Goal: Task Accomplishment & Management: Use online tool/utility

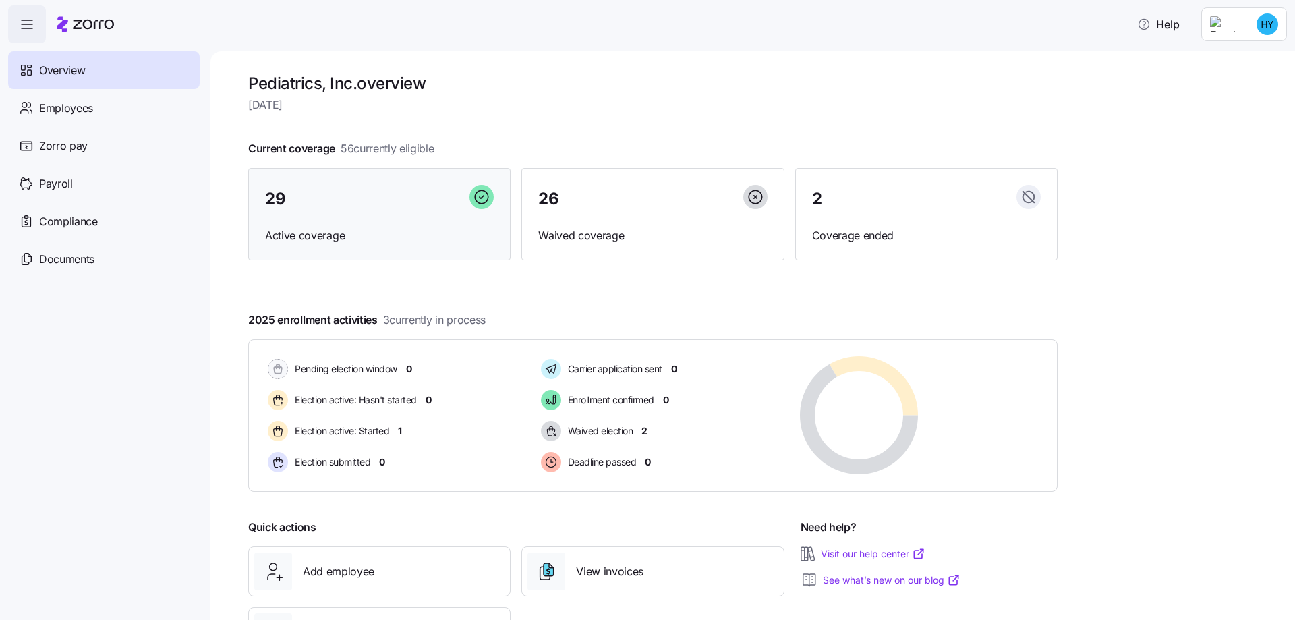
click at [289, 222] on div "29 Active coverage" at bounding box center [379, 214] width 262 height 93
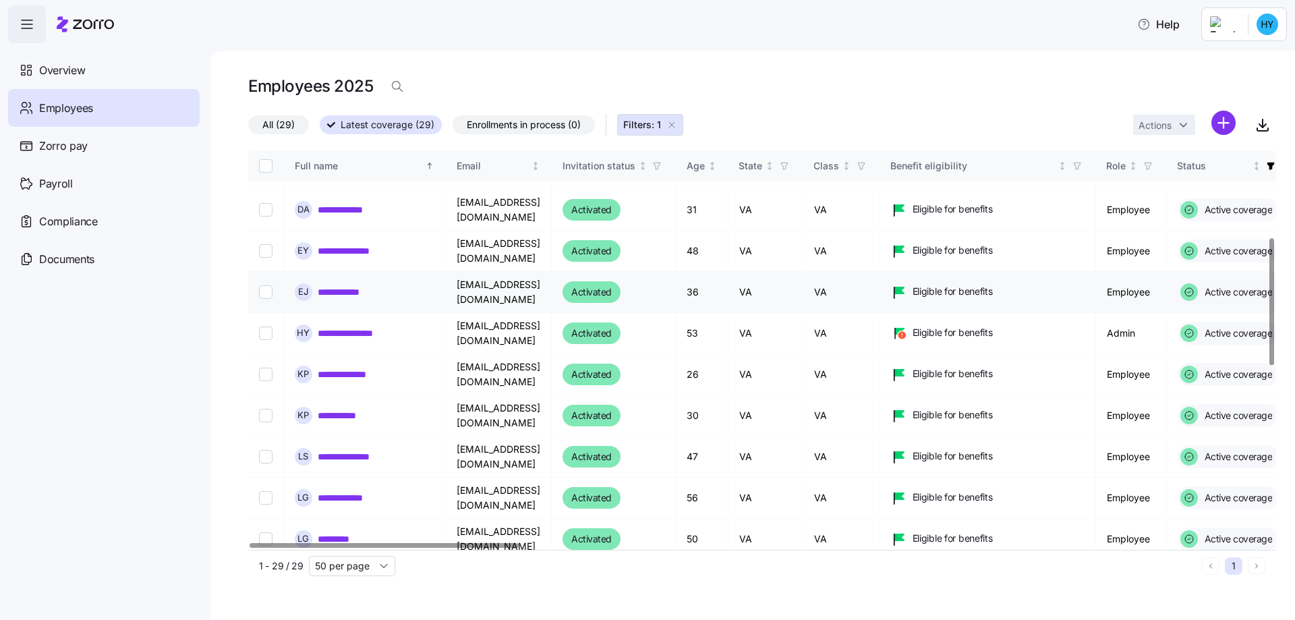
scroll to position [202, 0]
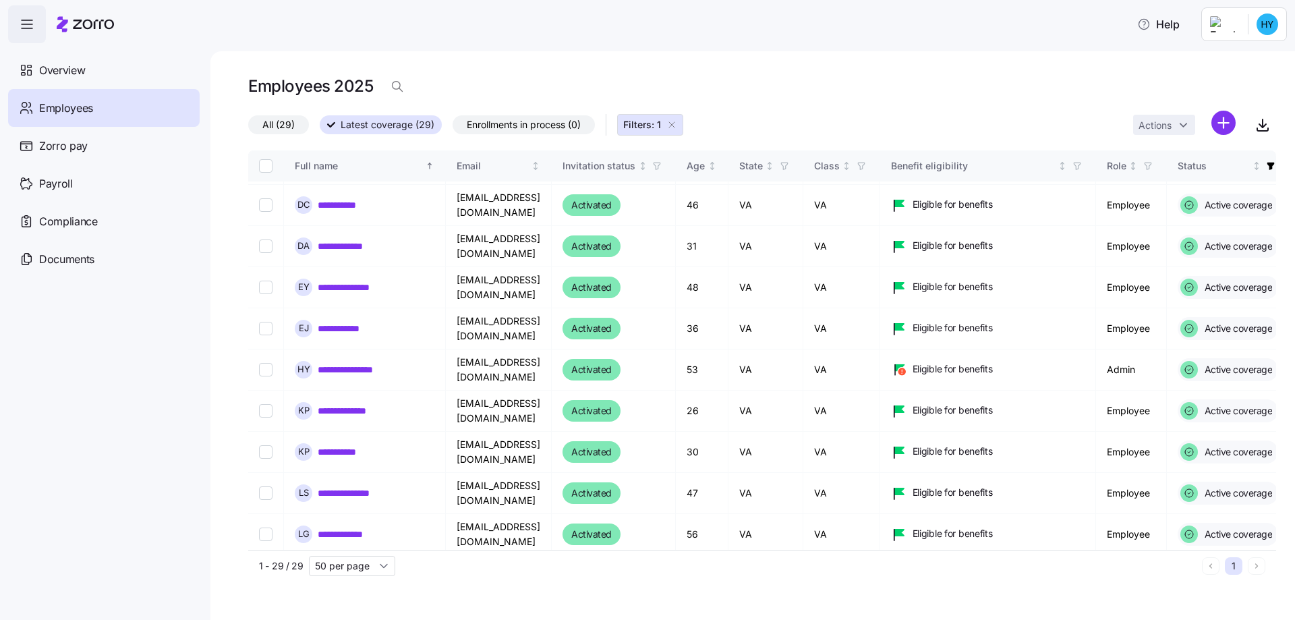
click at [261, 123] on label "All (29)" at bounding box center [278, 124] width 61 height 19
click at [248, 128] on input "All (29)" at bounding box center [248, 128] width 0 height 0
click at [27, 104] on icon at bounding box center [24, 105] width 5 height 5
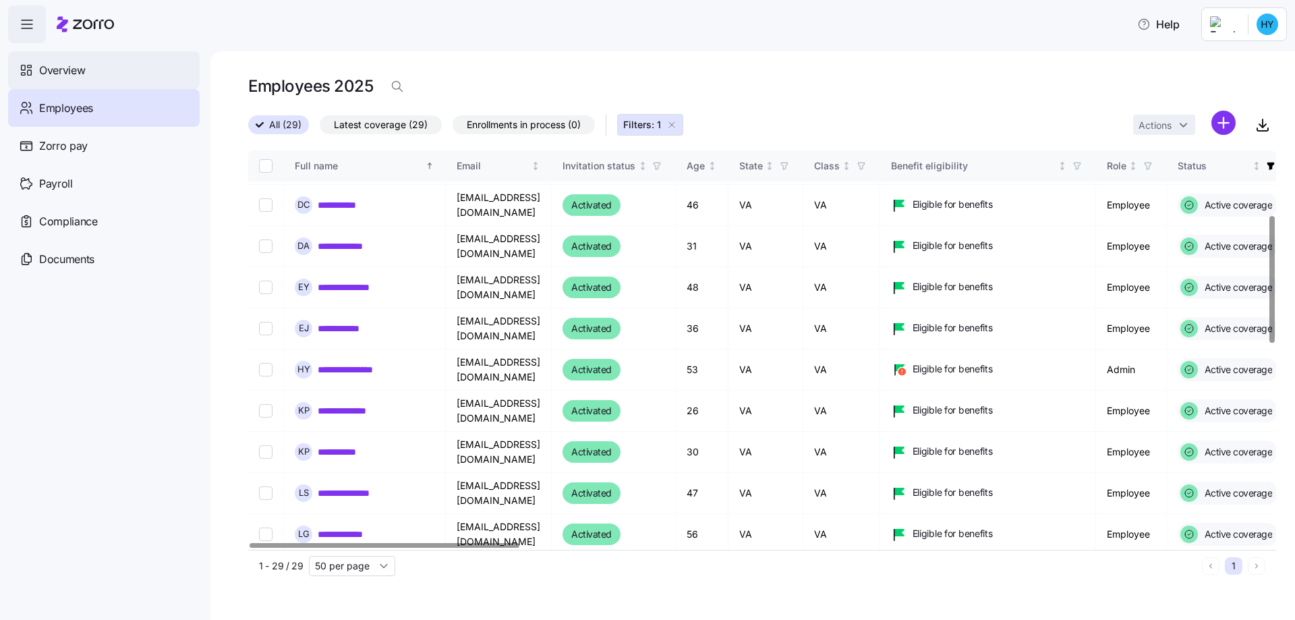
click at [63, 61] on div "Overview" at bounding box center [104, 70] width 192 height 38
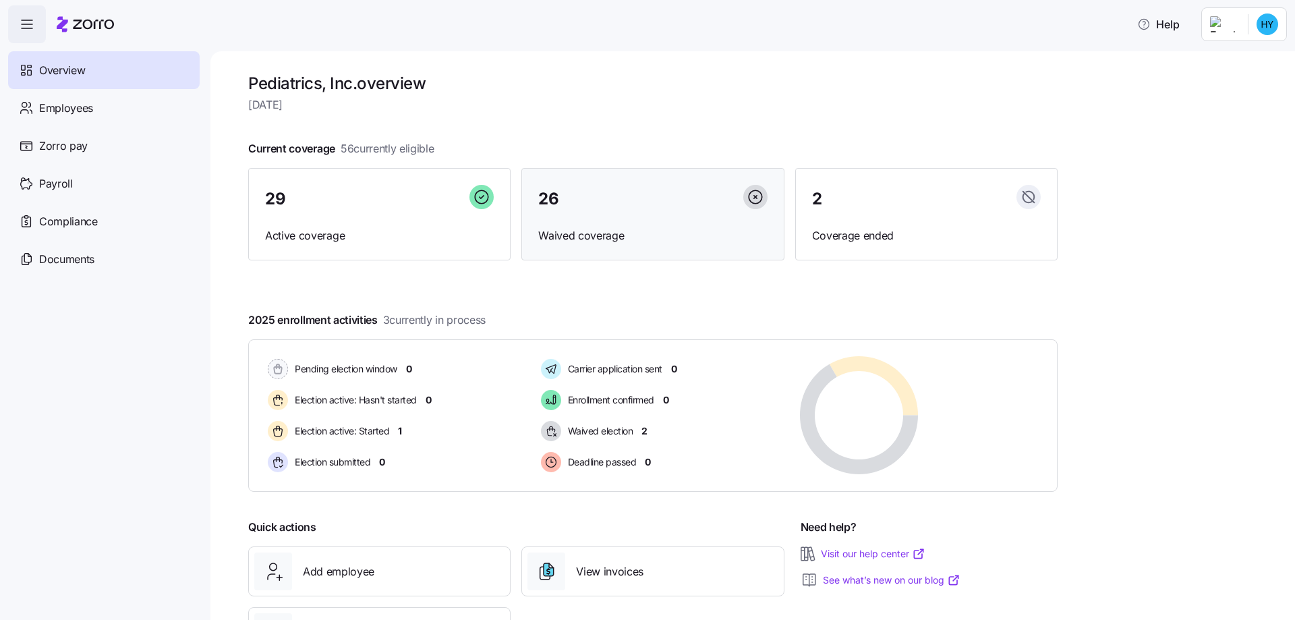
click at [535, 223] on div "26 Waived coverage" at bounding box center [652, 214] width 262 height 93
click at [866, 227] on span "Coverage ended" at bounding box center [926, 235] width 229 height 17
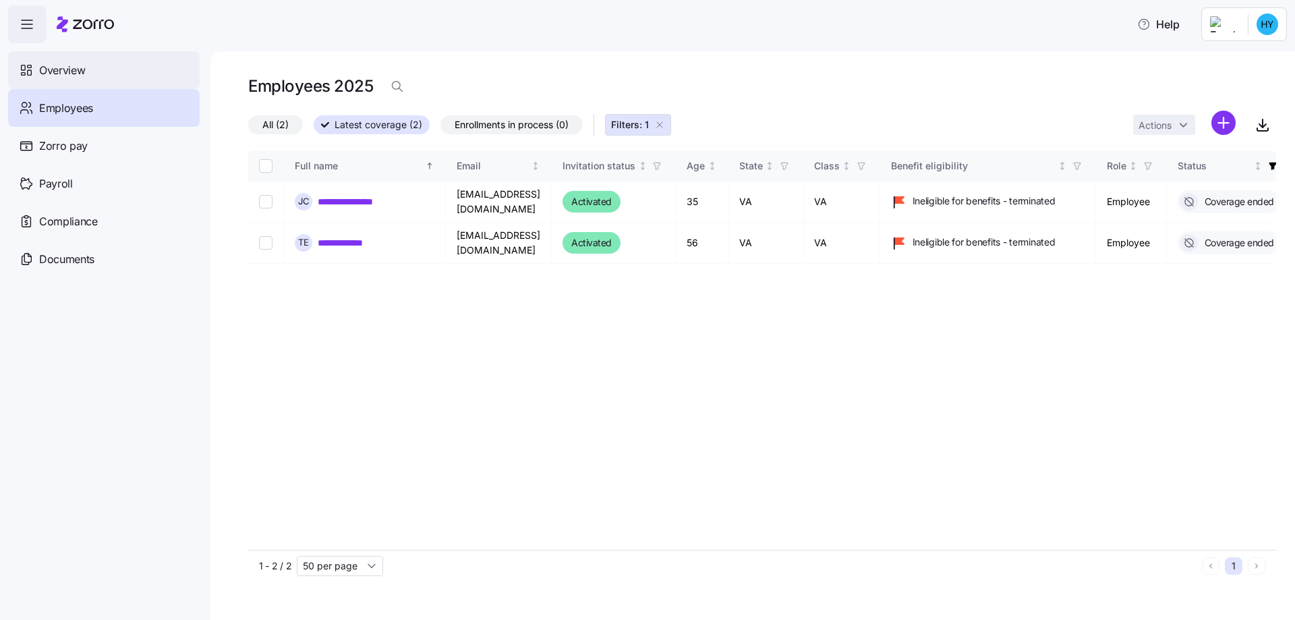
click at [75, 71] on span "Overview" at bounding box center [62, 70] width 46 height 17
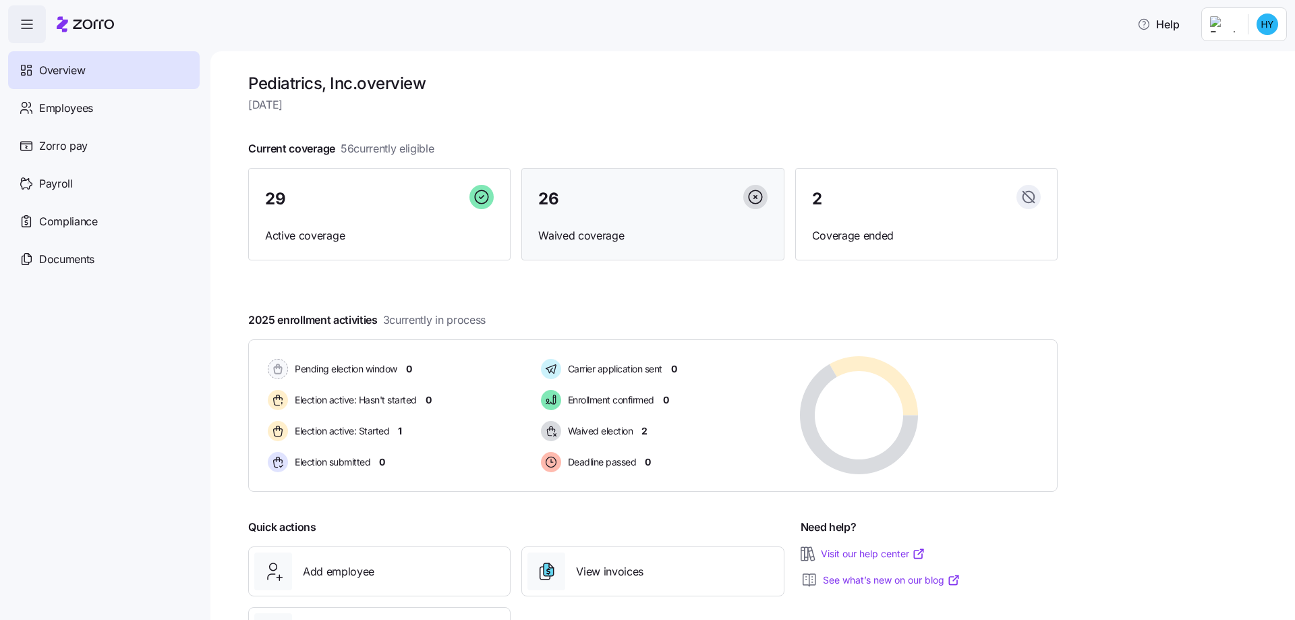
click at [582, 237] on span "Waived coverage" at bounding box center [652, 235] width 229 height 17
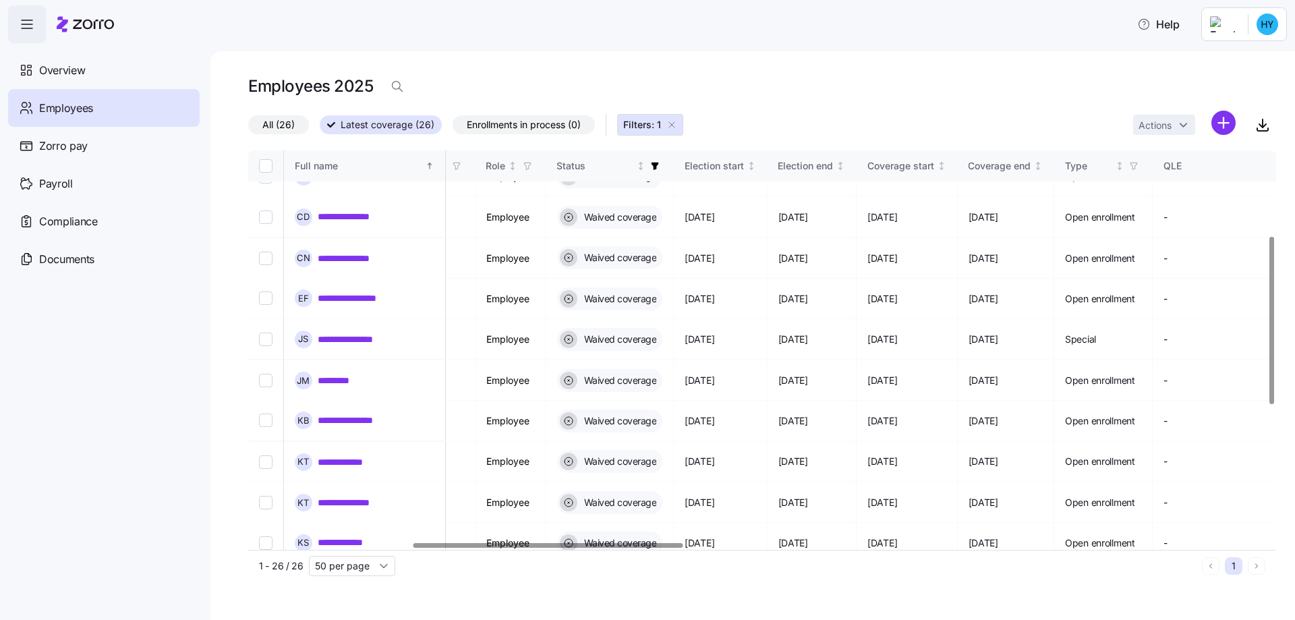
scroll to position [202, 623]
click at [672, 547] on div at bounding box center [548, 545] width 270 height 5
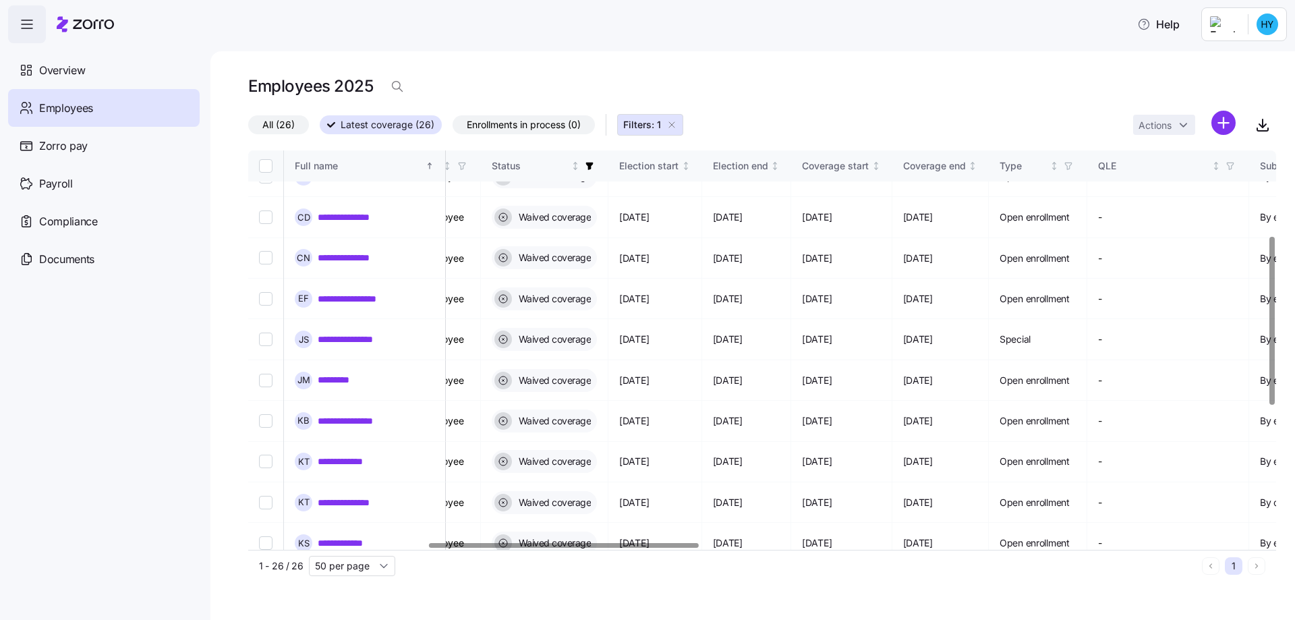
scroll to position [202, 691]
click at [666, 543] on div at bounding box center [566, 545] width 270 height 5
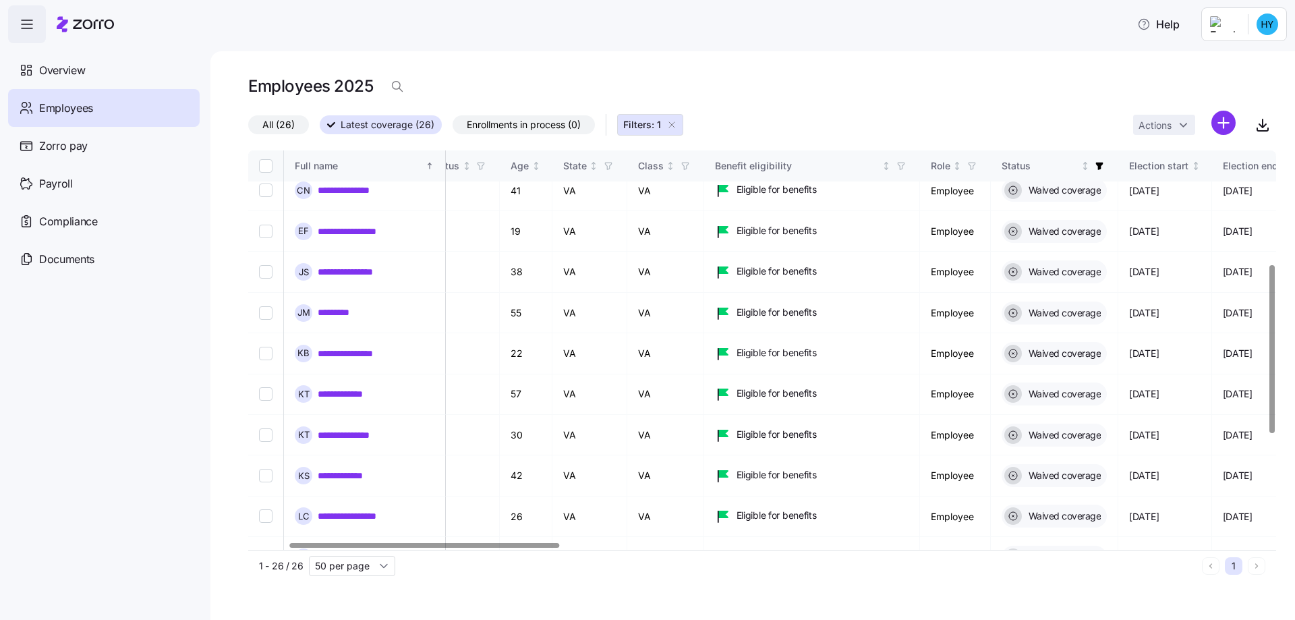
scroll to position [270, 0]
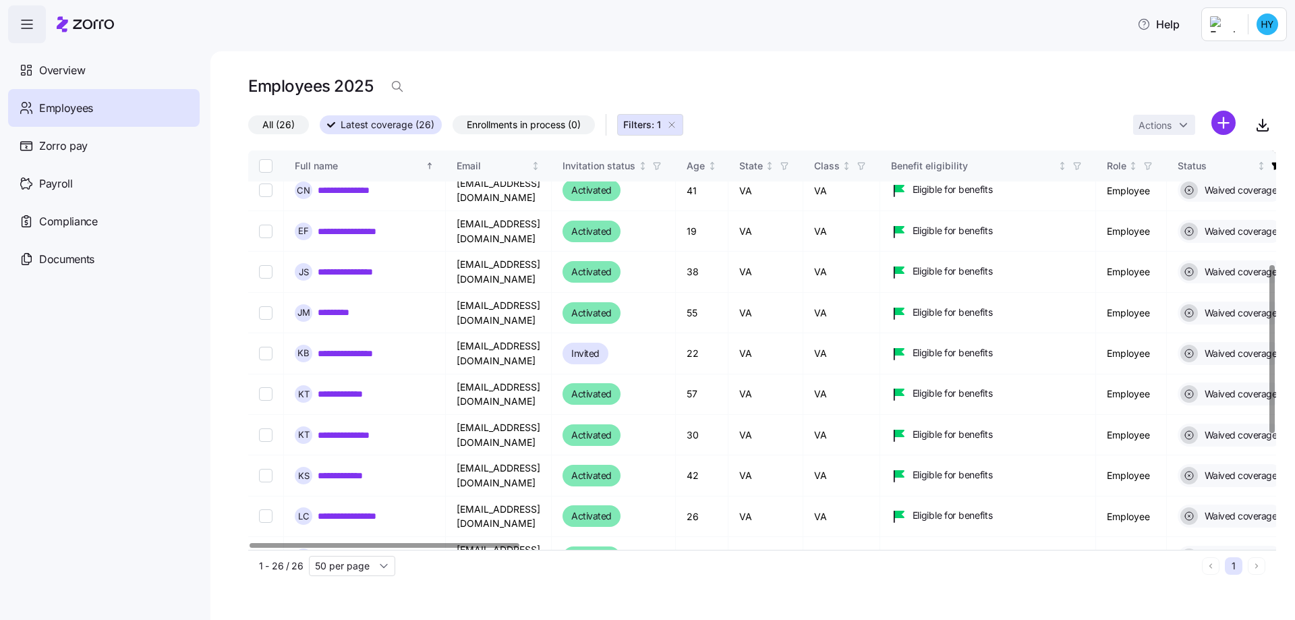
click at [380, 543] on div at bounding box center [385, 545] width 270 height 5
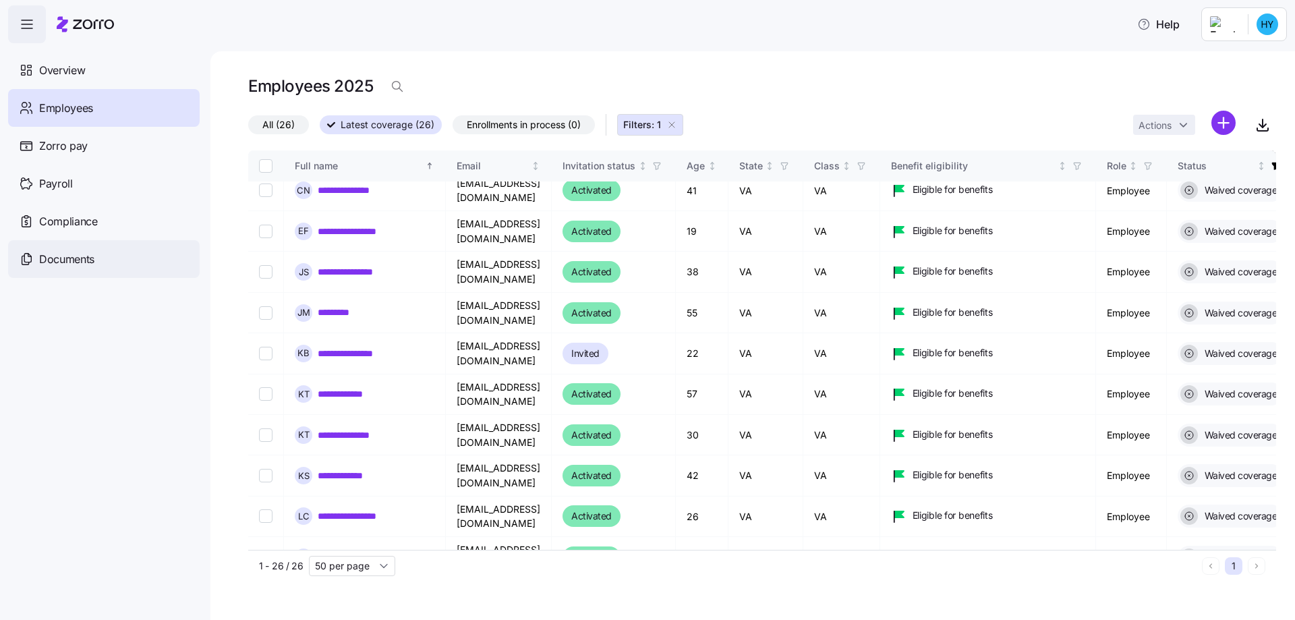
click at [90, 255] on span "Documents" at bounding box center [66, 259] width 55 height 17
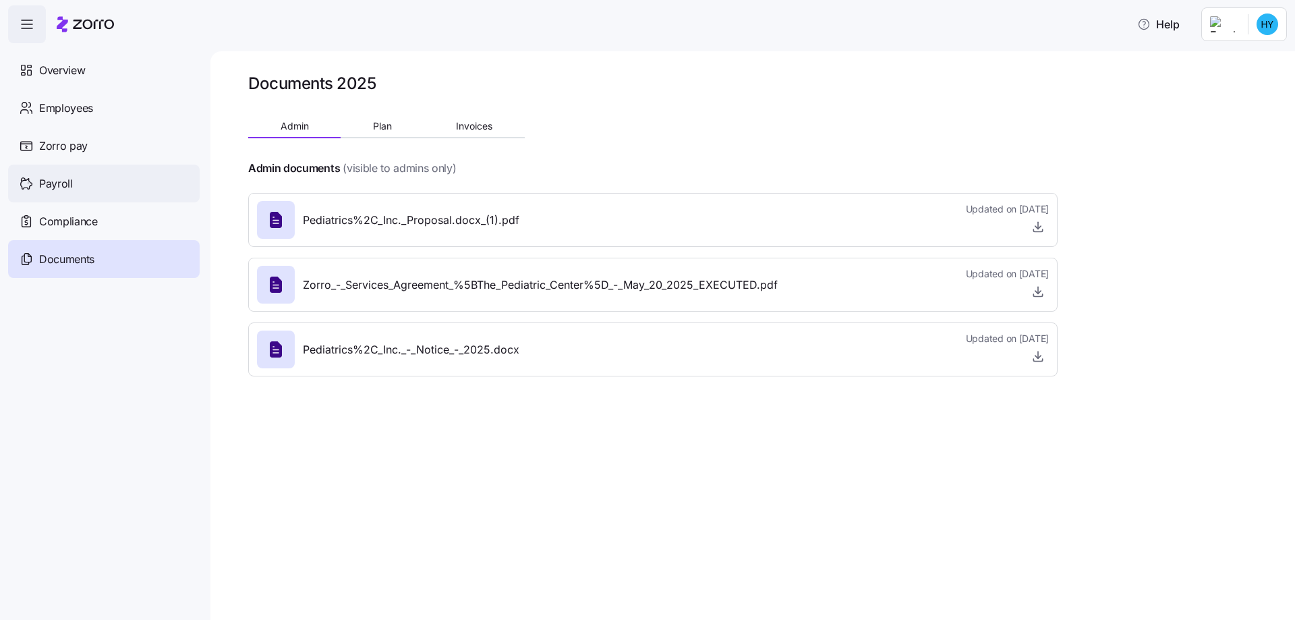
click at [68, 177] on span "Payroll" at bounding box center [56, 183] width 34 height 17
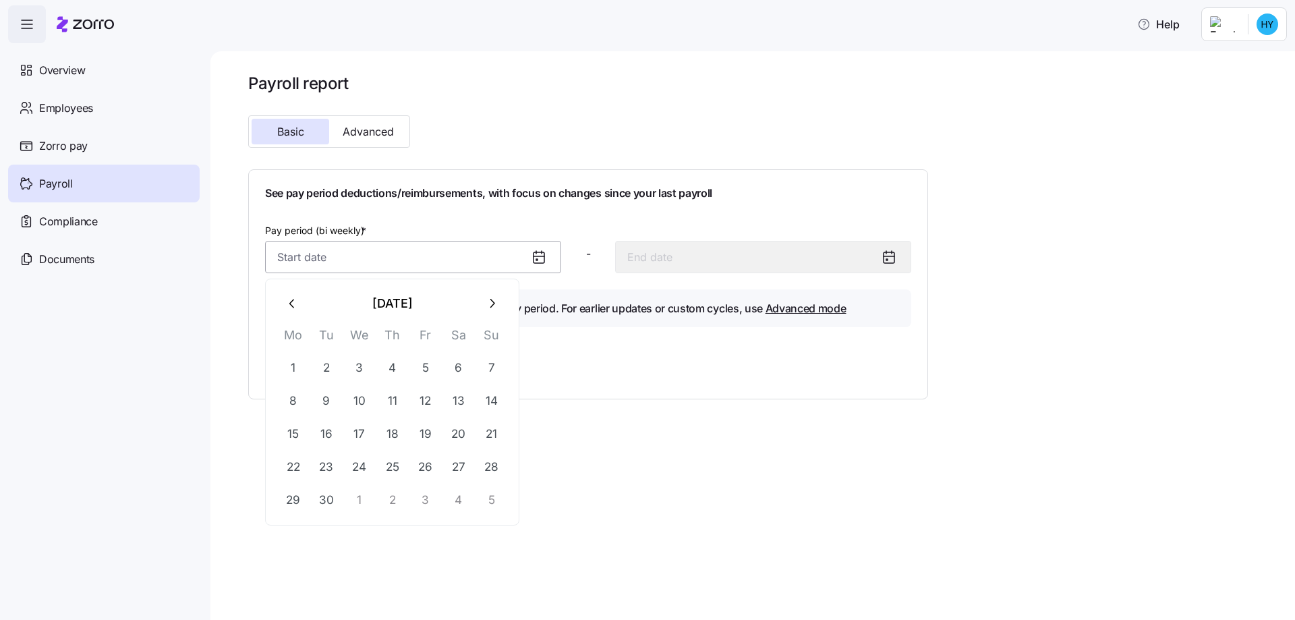
click at [378, 264] on input "Pay period (bi weekly) *" at bounding box center [413, 257] width 296 height 32
click at [351, 434] on button "17" at bounding box center [359, 433] width 32 height 32
type input "[DATE]"
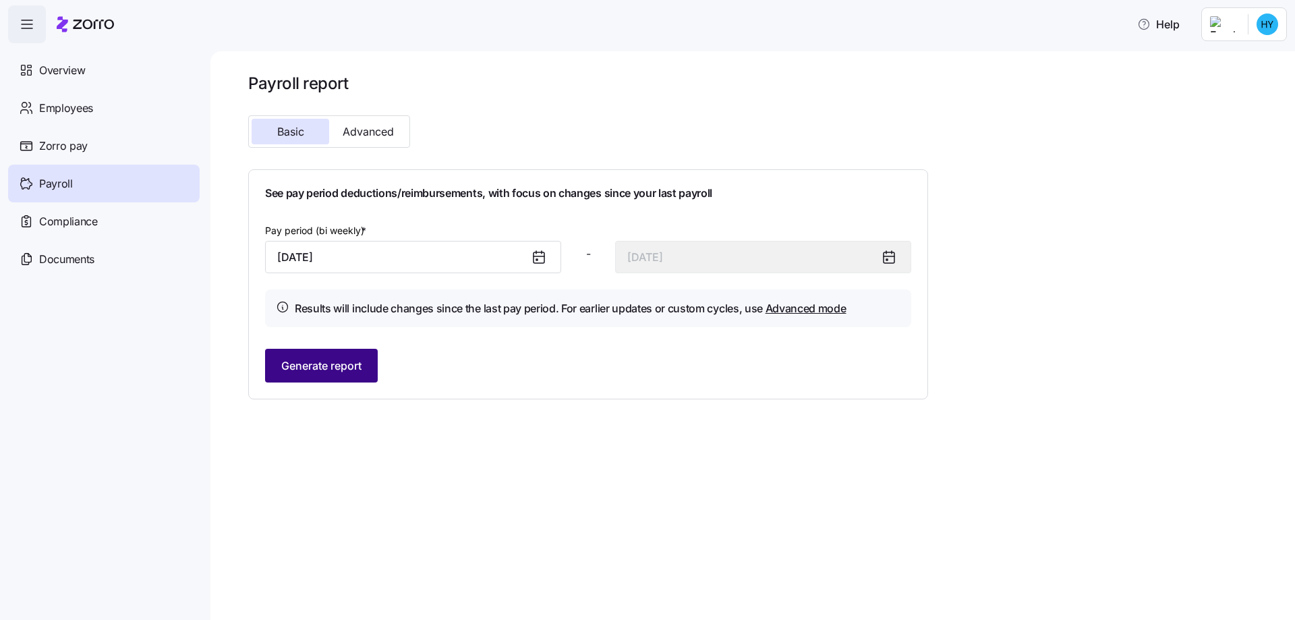
click at [339, 374] on span "Generate report" at bounding box center [321, 365] width 80 height 16
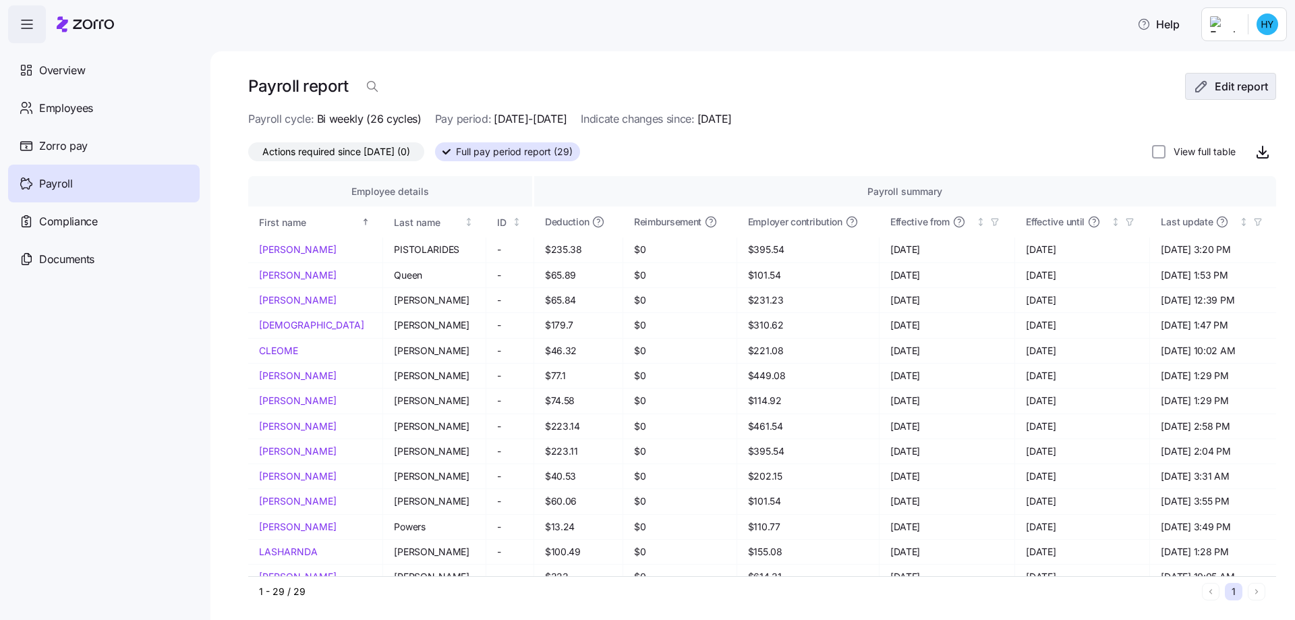
click at [1196, 88] on icon "button" at bounding box center [1201, 87] width 10 height 10
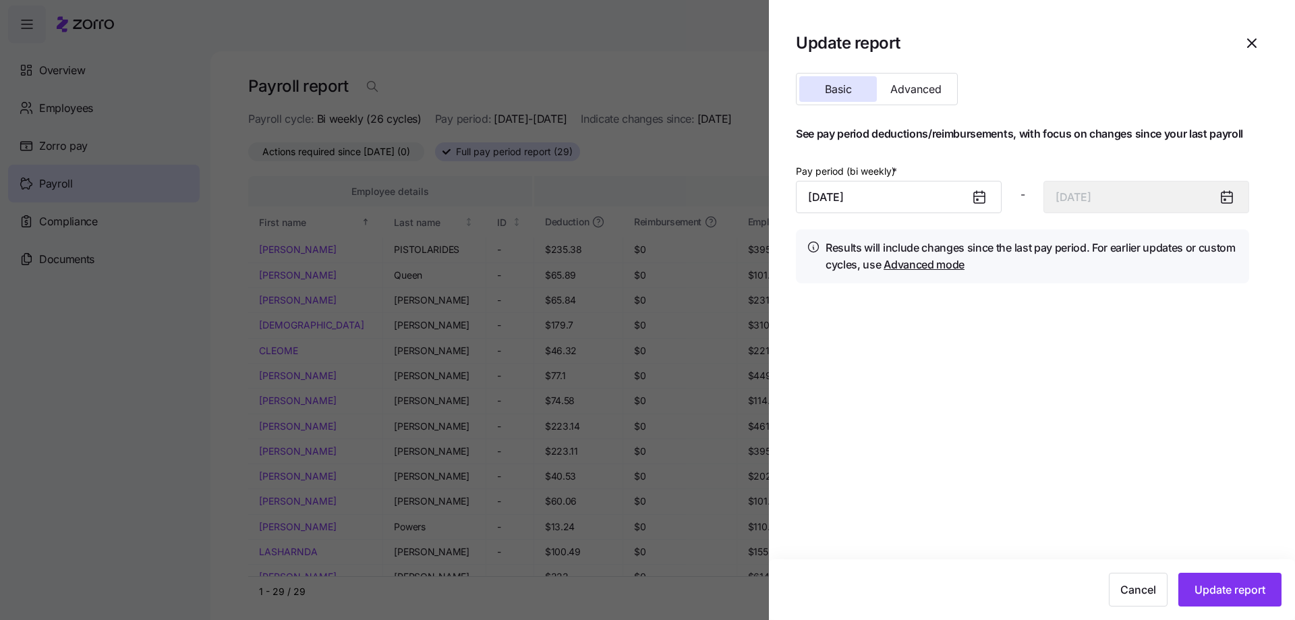
click at [985, 199] on icon at bounding box center [979, 197] width 16 height 16
click at [980, 198] on icon at bounding box center [979, 197] width 11 height 11
click at [939, 200] on input "[DATE]" at bounding box center [899, 197] width 206 height 32
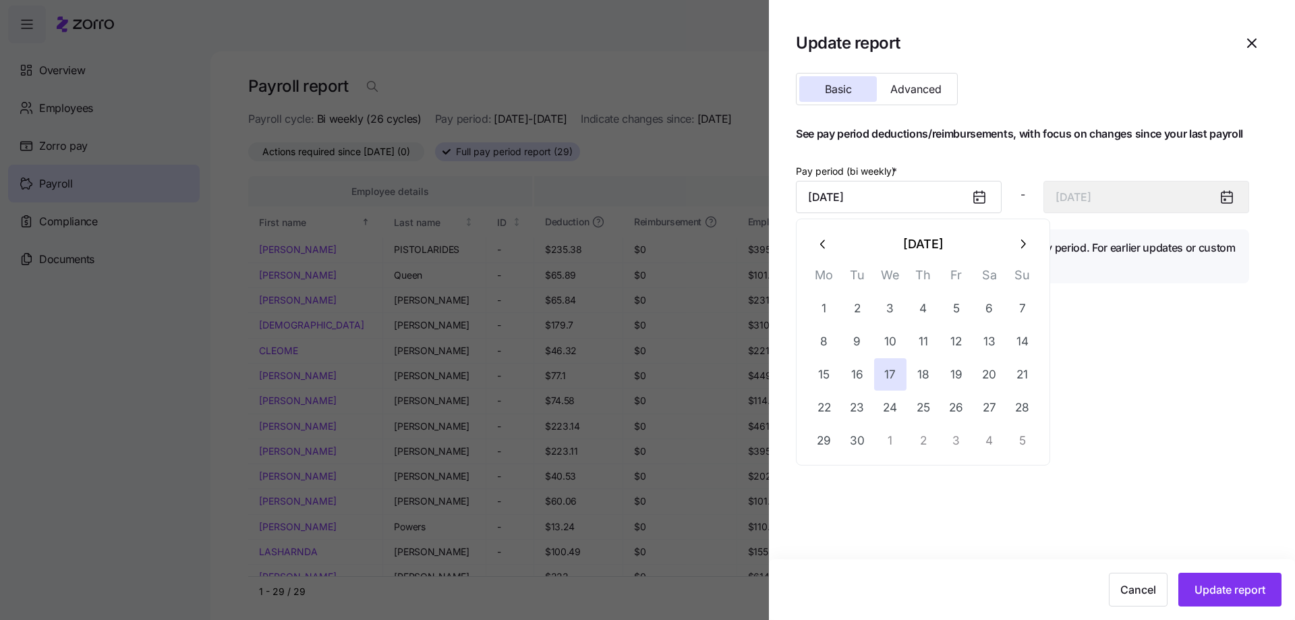
click at [828, 247] on icon "button" at bounding box center [823, 244] width 15 height 15
click at [955, 303] on button "1" at bounding box center [956, 308] width 32 height 32
type input "[DATE]"
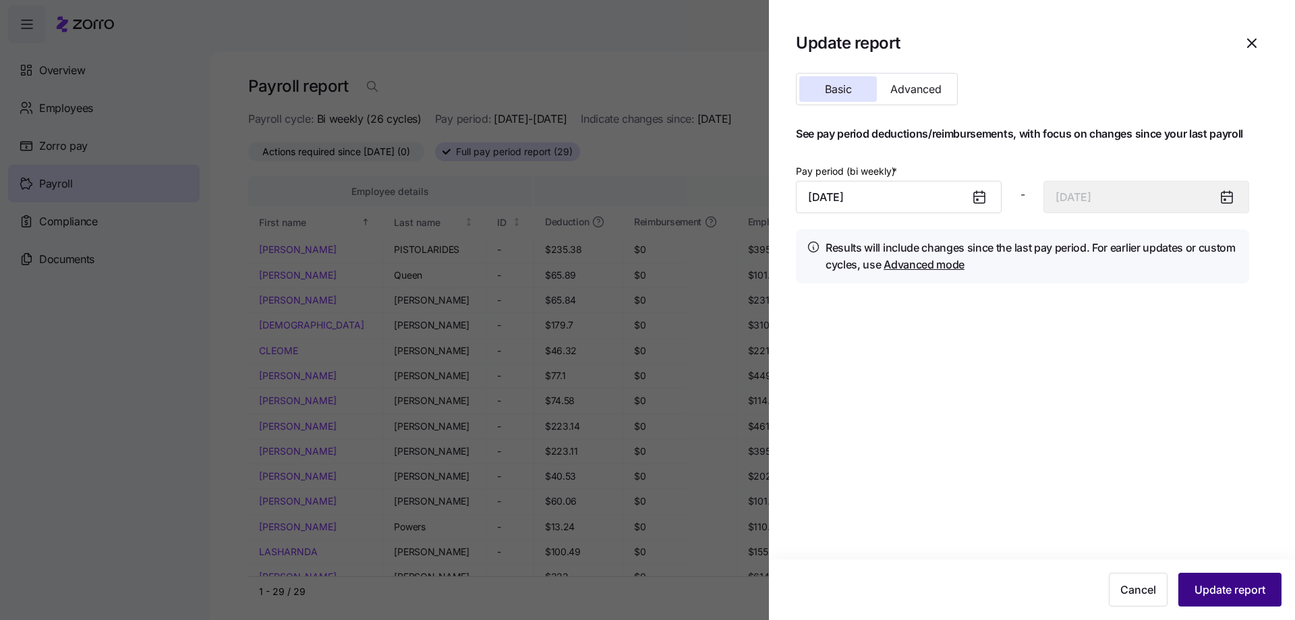
click at [1231, 588] on span "Update report" at bounding box center [1229, 589] width 71 height 16
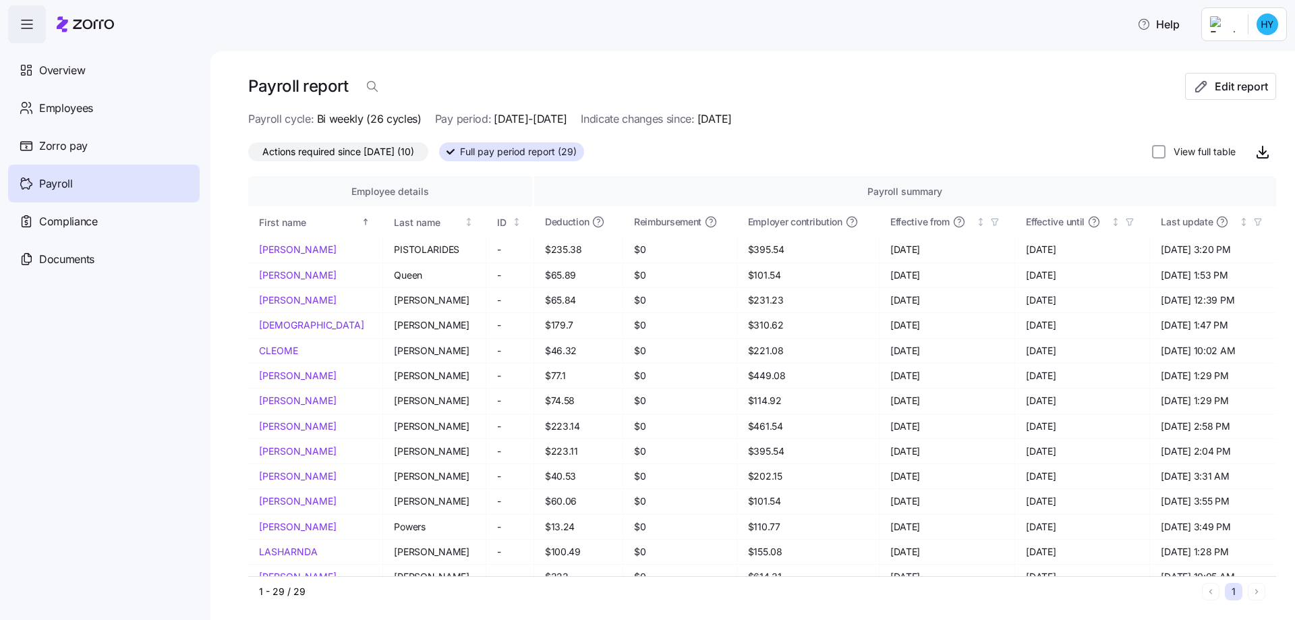
click at [726, 150] on div "Actions required since [DATE] (10) Full pay period report (29) View full table" at bounding box center [762, 151] width 1028 height 27
